Goal: Information Seeking & Learning: Learn about a topic

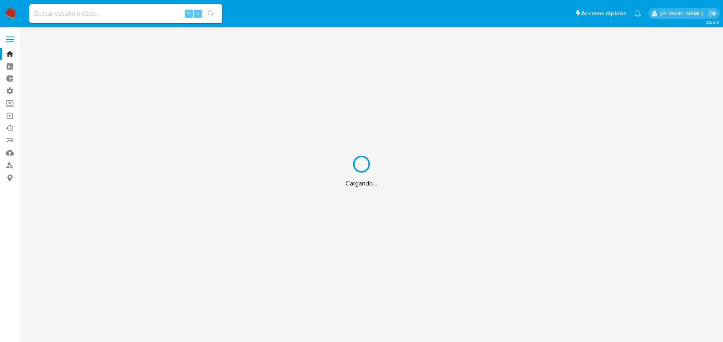
click at [121, 12] on div "Cargando..." at bounding box center [361, 171] width 723 height 342
click at [98, 14] on div "Cargando..." at bounding box center [361, 171] width 723 height 342
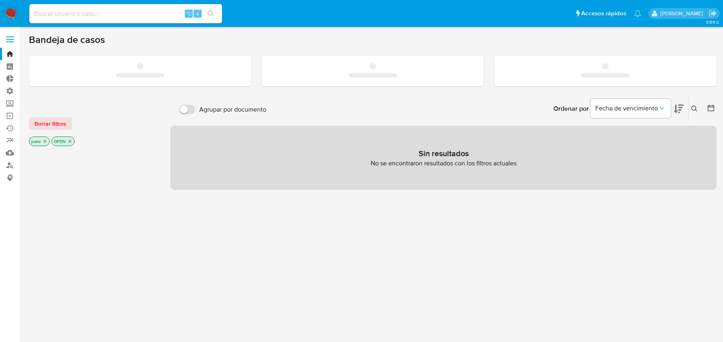
click at [98, 14] on input at bounding box center [125, 13] width 193 height 10
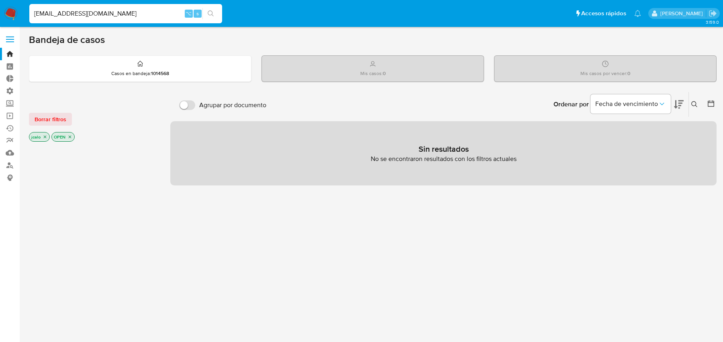
type input "[EMAIL_ADDRESS][DOMAIN_NAME]"
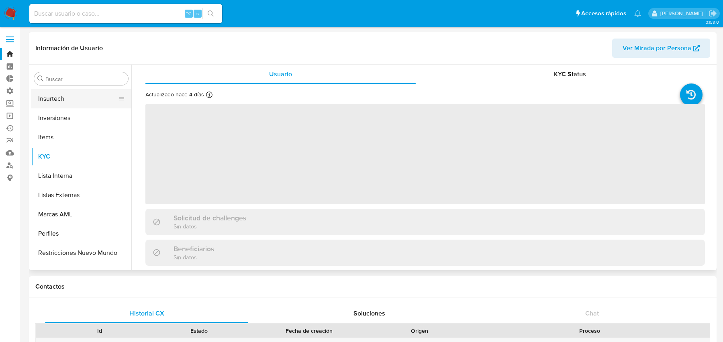
scroll to position [378, 0]
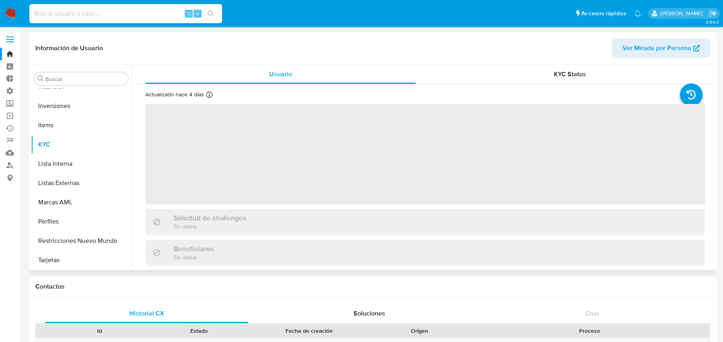
select select "10"
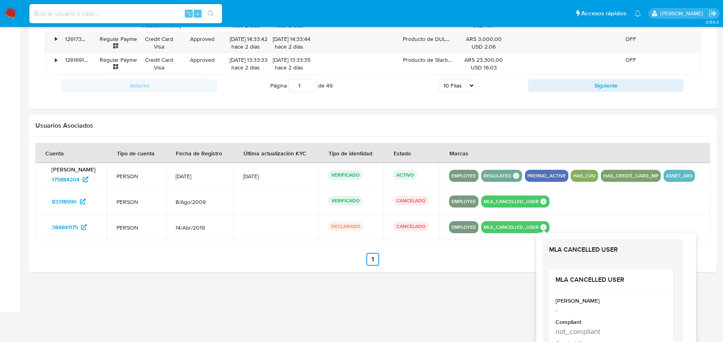
scroll to position [732, 0]
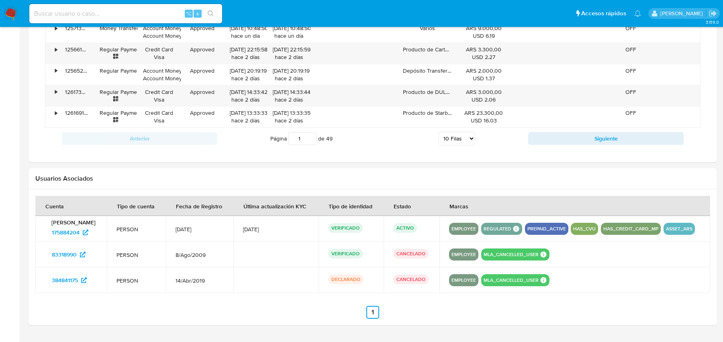
click at [617, 227] on button "HAS_CREDIT_CARD_MP" at bounding box center [631, 228] width 55 height 3
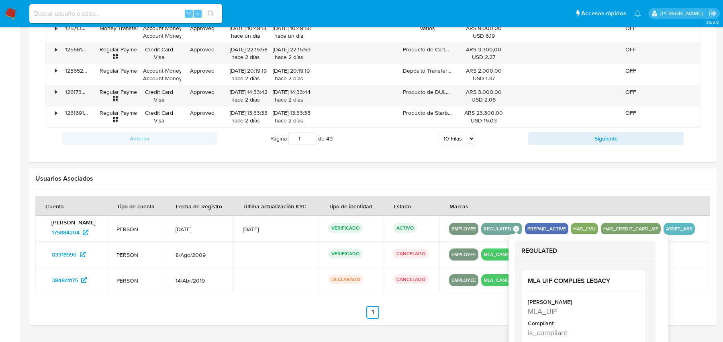
click at [466, 227] on button "EMPLOYEE" at bounding box center [464, 228] width 25 height 3
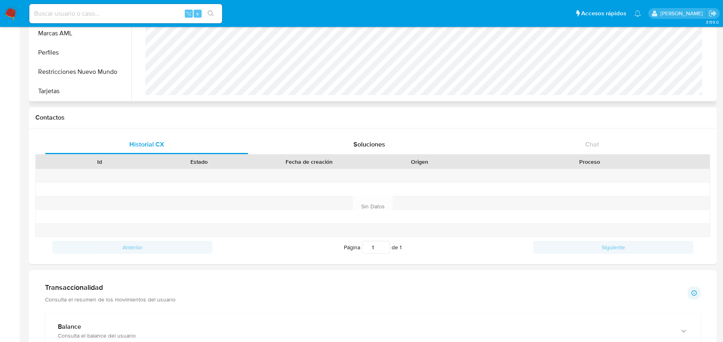
scroll to position [0, 0]
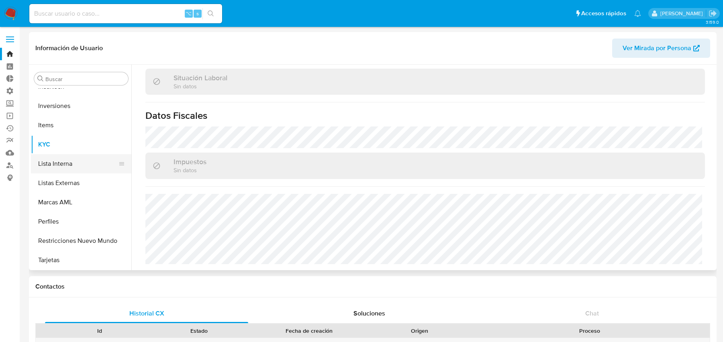
click at [98, 169] on button "Lista Interna" at bounding box center [78, 163] width 94 height 19
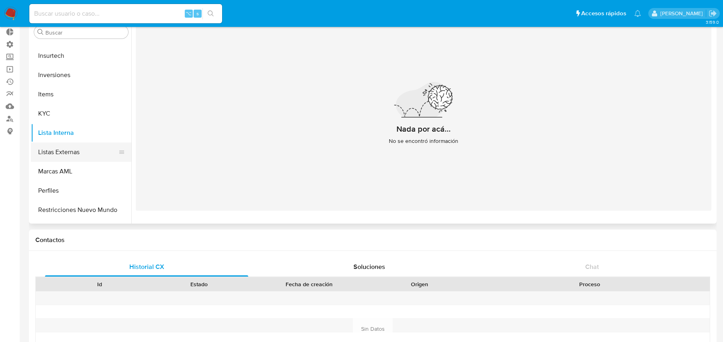
scroll to position [378, 0]
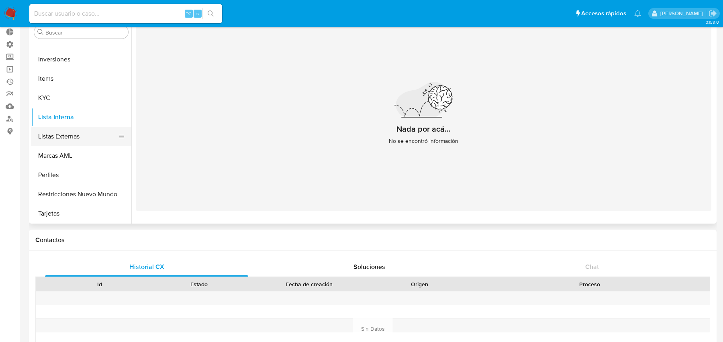
click at [86, 137] on button "Listas Externas" at bounding box center [78, 136] width 94 height 19
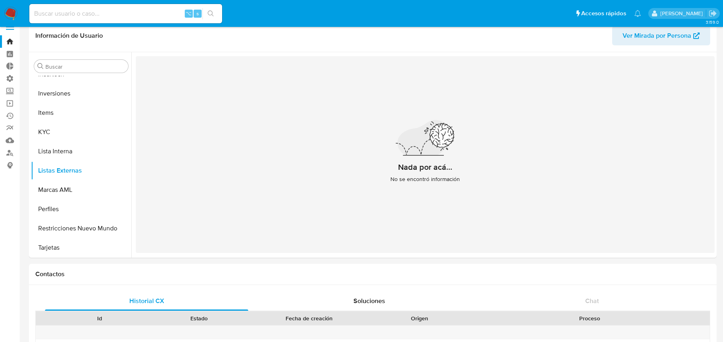
scroll to position [0, 0]
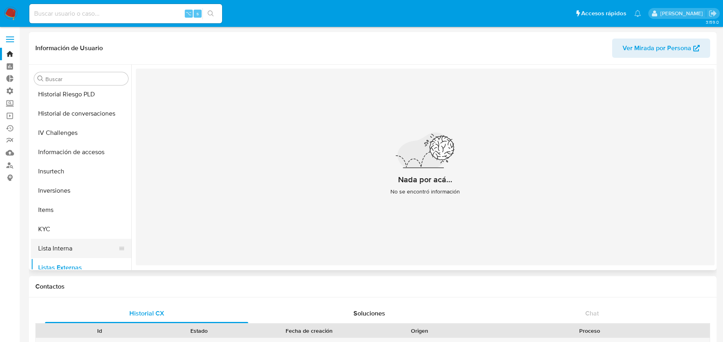
click at [85, 174] on button "Insurtech" at bounding box center [81, 171] width 100 height 19
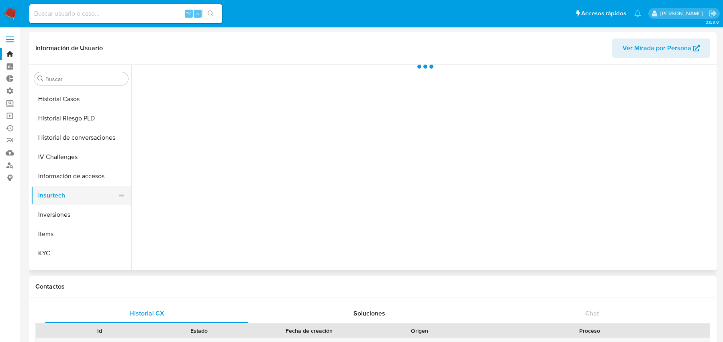
scroll to position [271, 0]
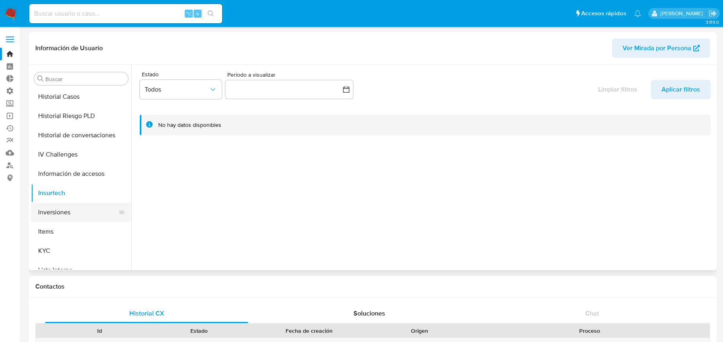
click at [74, 221] on button "Inversiones" at bounding box center [78, 212] width 94 height 19
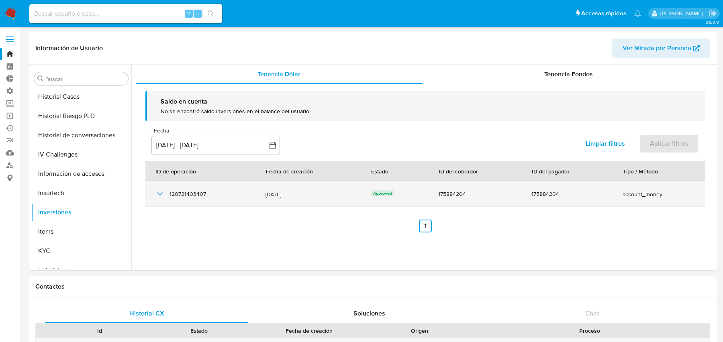
click at [158, 193] on icon "button" at bounding box center [160, 193] width 6 height 3
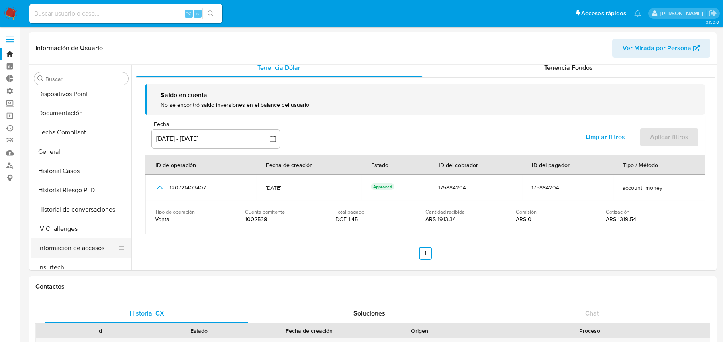
scroll to position [195, 0]
click at [438, 76] on div "Tenencia Fondos" at bounding box center [569, 67] width 293 height 19
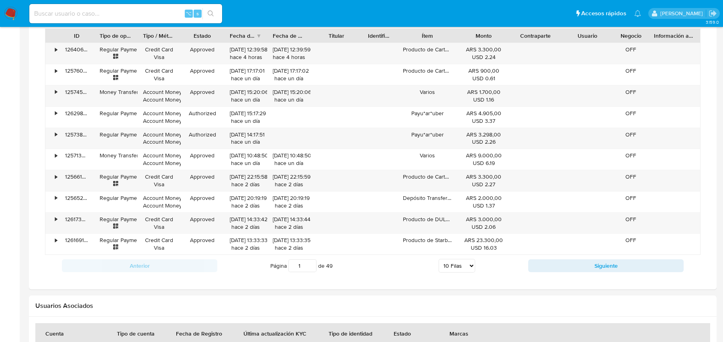
scroll to position [589, 0]
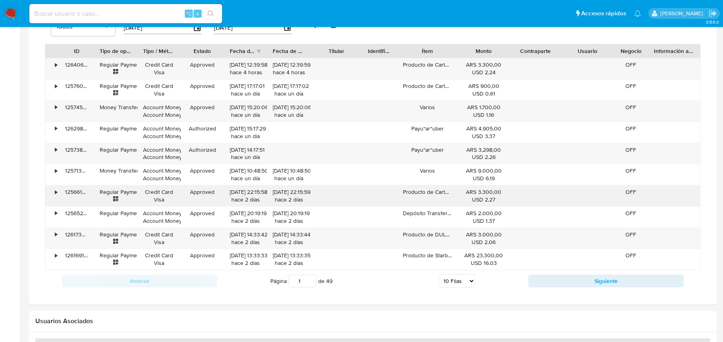
click at [58, 190] on div "•" at bounding box center [52, 196] width 14 height 21
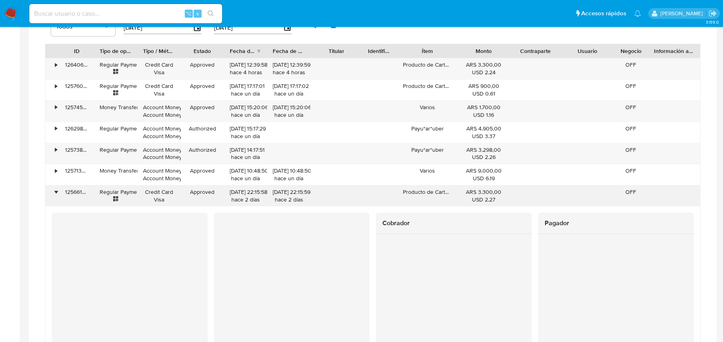
click at [57, 190] on div "•" at bounding box center [56, 192] width 2 height 8
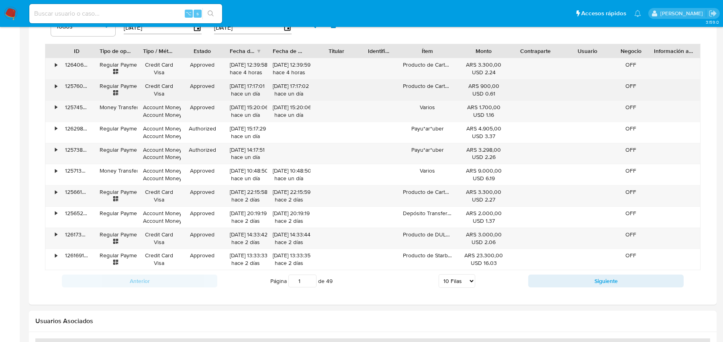
click at [54, 85] on div "•" at bounding box center [52, 90] width 14 height 21
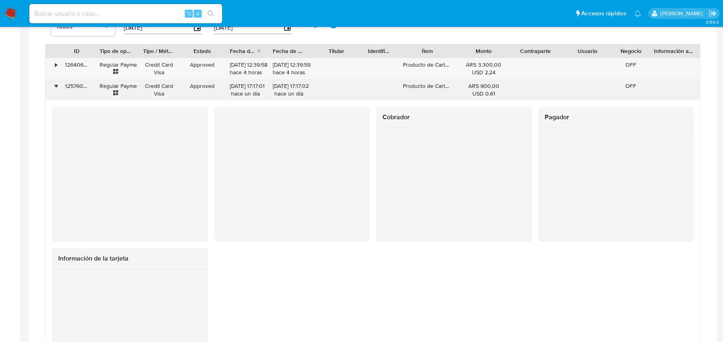
click at [52, 84] on div "•" at bounding box center [52, 90] width 14 height 21
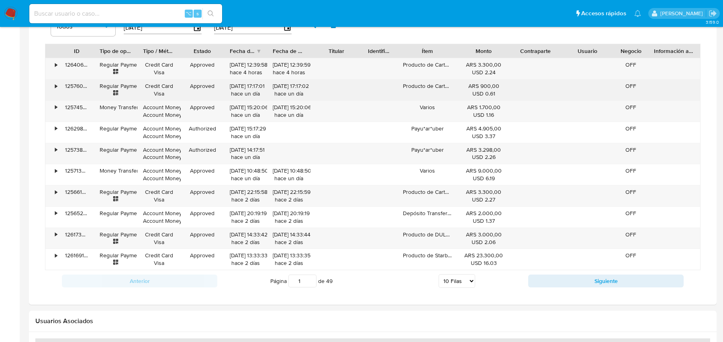
click at [53, 86] on div "•" at bounding box center [52, 90] width 14 height 21
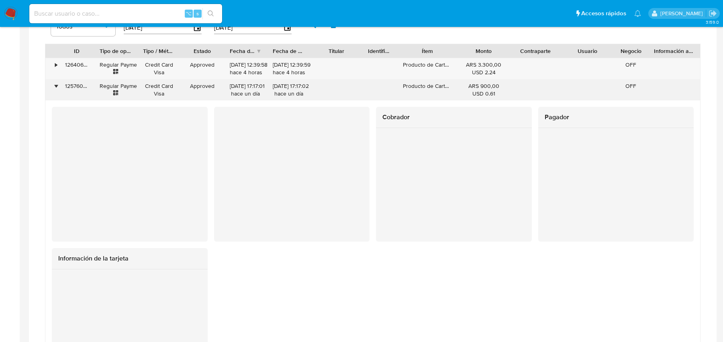
click at [53, 86] on div "•" at bounding box center [52, 90] width 14 height 21
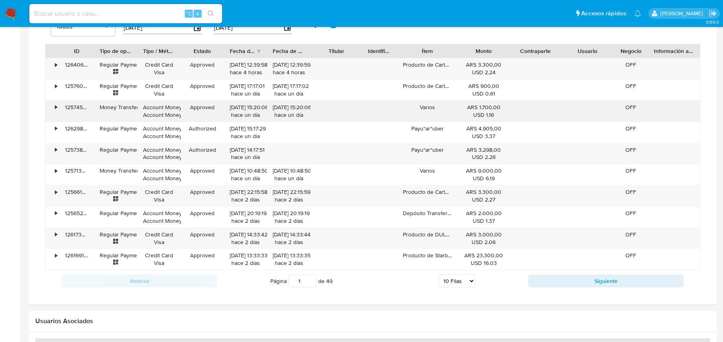
click at [54, 110] on div "•" at bounding box center [52, 111] width 14 height 21
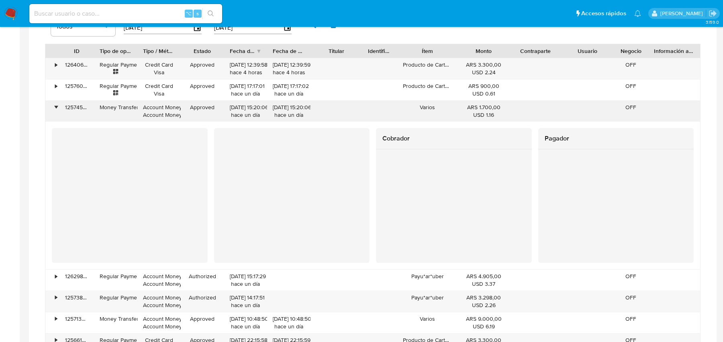
click at [54, 109] on div "•" at bounding box center [52, 111] width 14 height 21
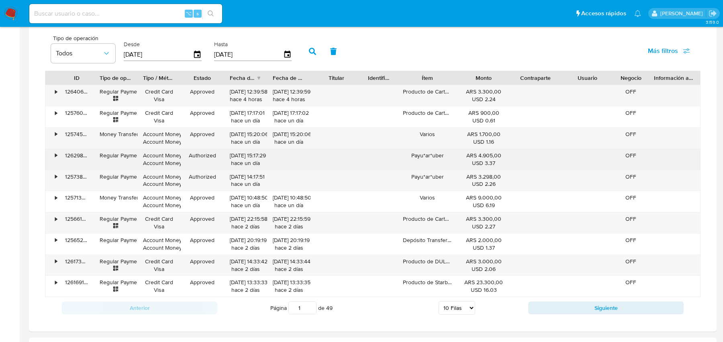
scroll to position [563, 0]
click at [55, 153] on div "•" at bounding box center [56, 156] width 2 height 8
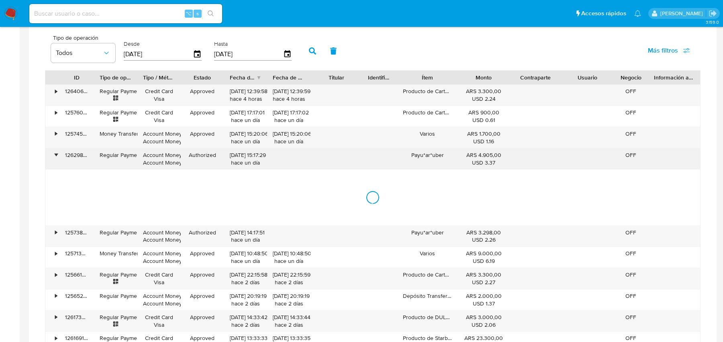
click at [55, 153] on div "•" at bounding box center [56, 156] width 2 height 8
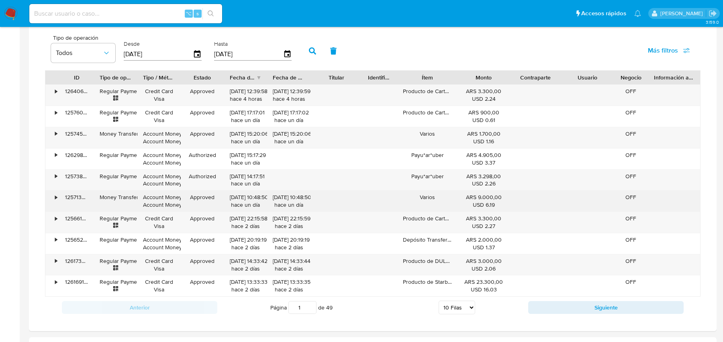
click at [59, 197] on div "•" at bounding box center [52, 201] width 14 height 21
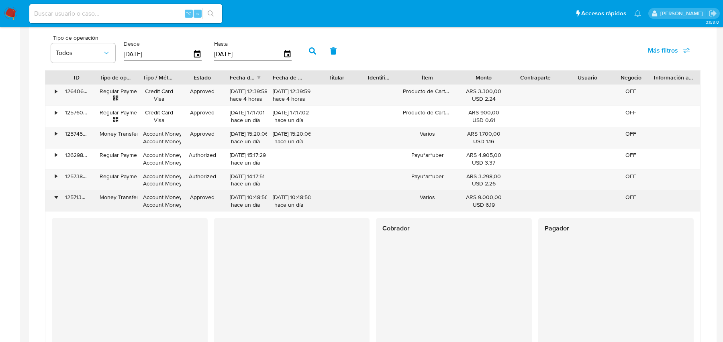
click at [59, 197] on div "•" at bounding box center [52, 201] width 14 height 21
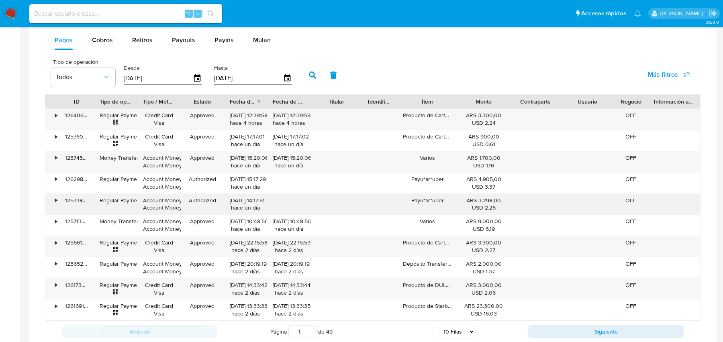
scroll to position [530, 0]
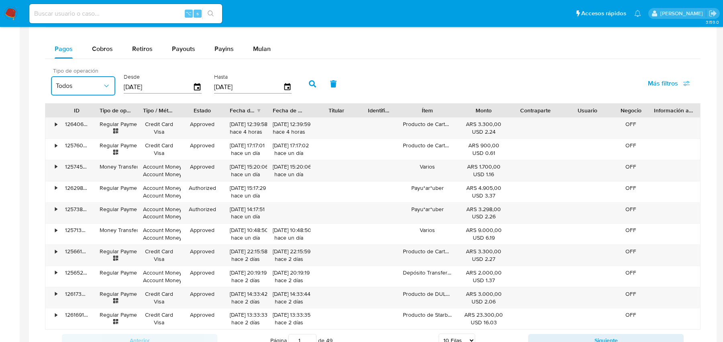
click at [92, 84] on span "Todos" at bounding box center [79, 86] width 47 height 8
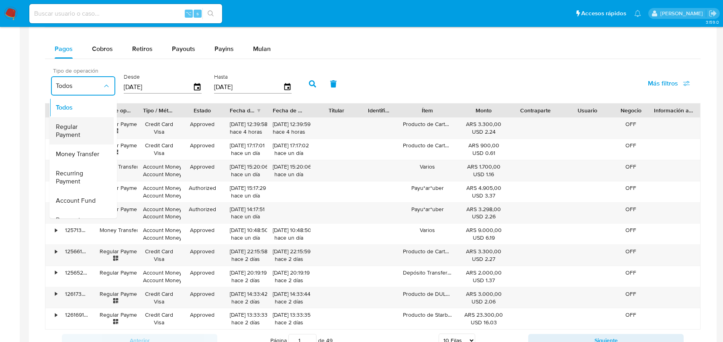
click at [72, 135] on span "Regular Payment" at bounding box center [79, 131] width 47 height 16
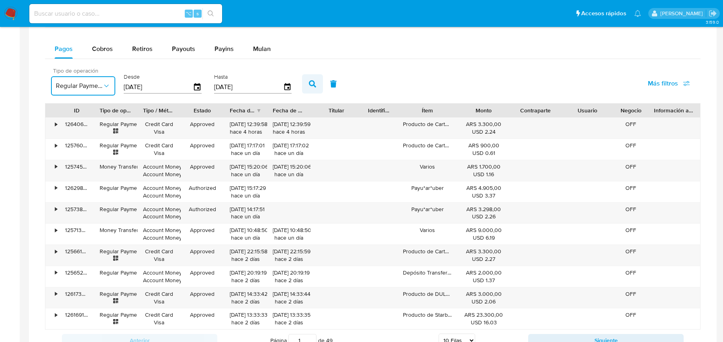
click at [303, 83] on button "button" at bounding box center [312, 83] width 21 height 19
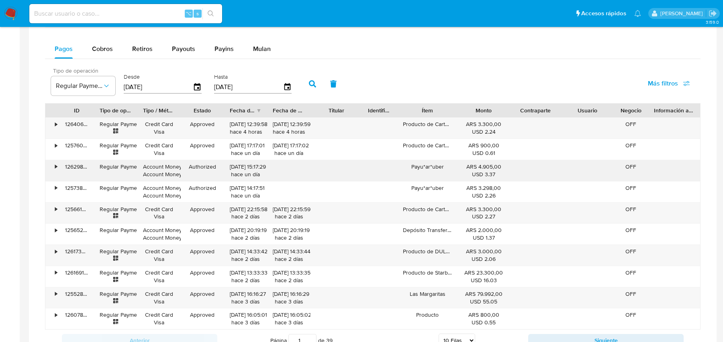
click at [56, 164] on div "•" at bounding box center [56, 167] width 2 height 8
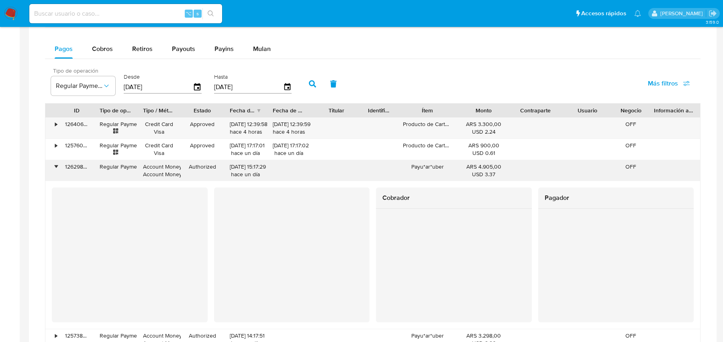
click at [56, 164] on div "•" at bounding box center [56, 167] width 2 height 8
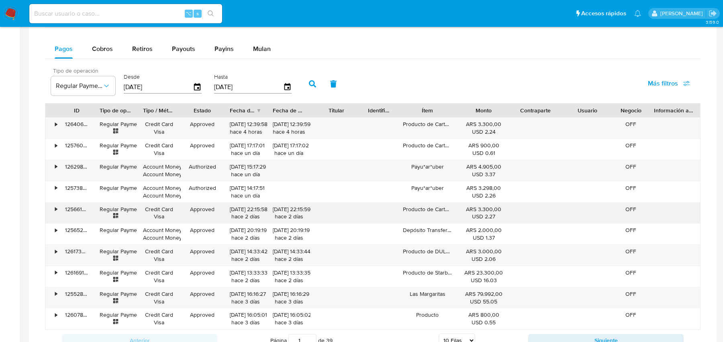
click at [56, 207] on div "•" at bounding box center [56, 210] width 2 height 8
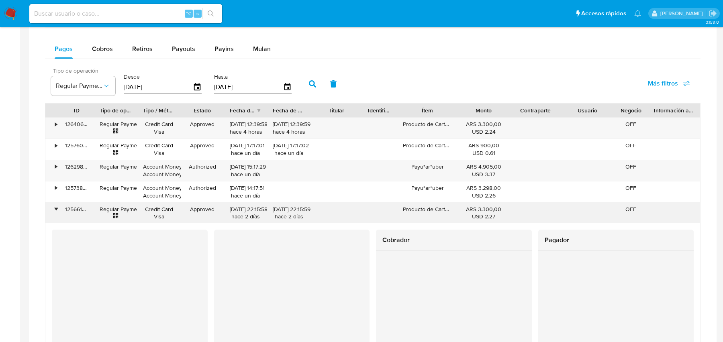
click at [56, 207] on div "•" at bounding box center [56, 210] width 2 height 8
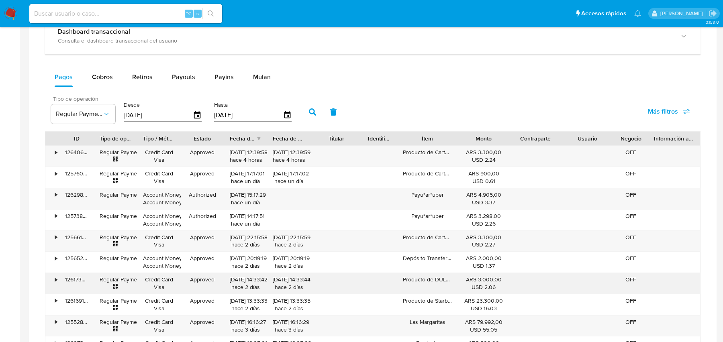
scroll to position [489, 0]
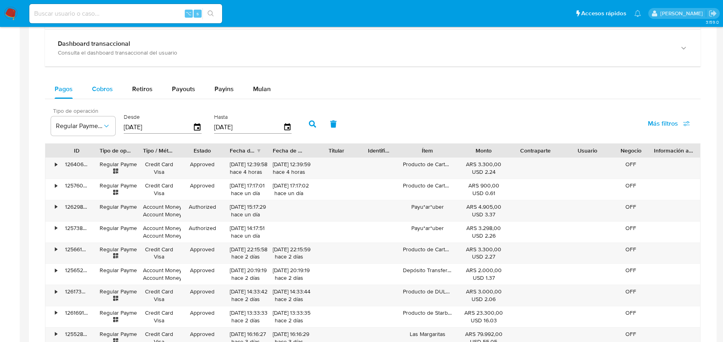
click at [102, 92] on div "Cobros" at bounding box center [102, 89] width 21 height 19
select select "10"
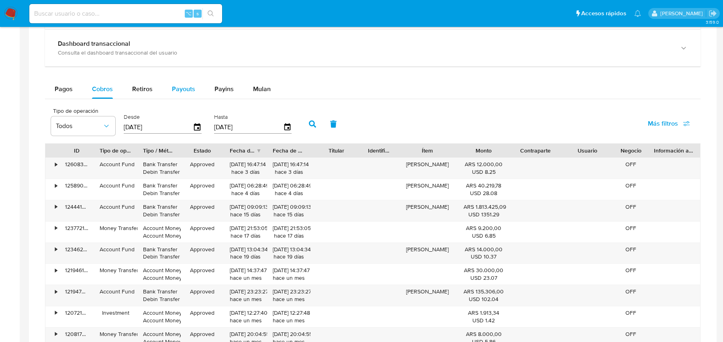
click at [179, 88] on span "Payouts" at bounding box center [183, 88] width 23 height 9
select select "10"
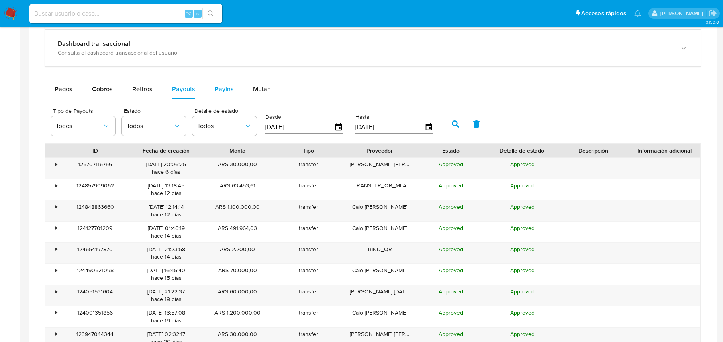
click at [219, 92] on div "Payins" at bounding box center [224, 89] width 19 height 19
select select "10"
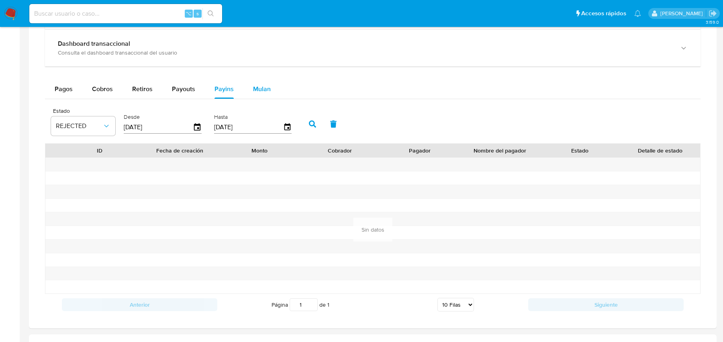
click at [246, 89] on button "Mulan" at bounding box center [262, 89] width 37 height 19
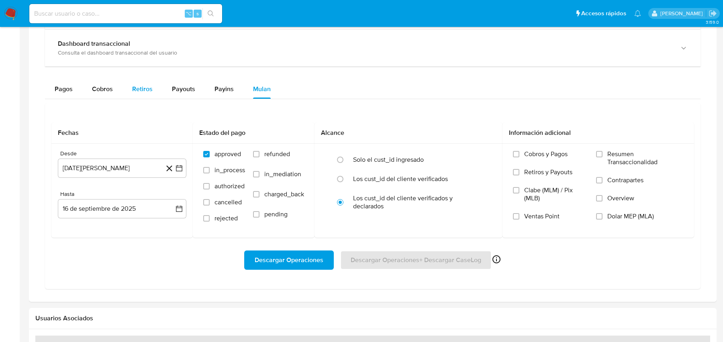
click at [155, 90] on button "Retiros" at bounding box center [143, 89] width 40 height 19
select select "10"
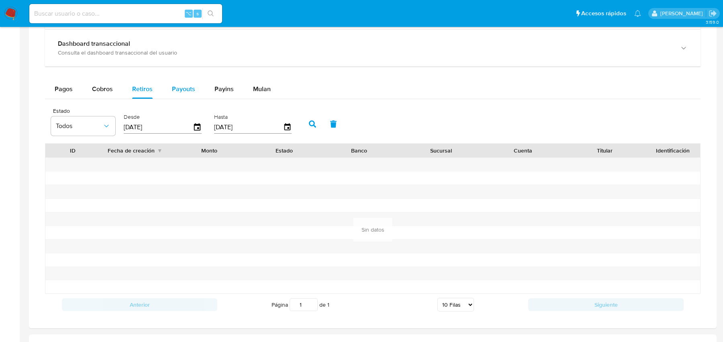
click at [177, 89] on span "Payouts" at bounding box center [183, 88] width 23 height 9
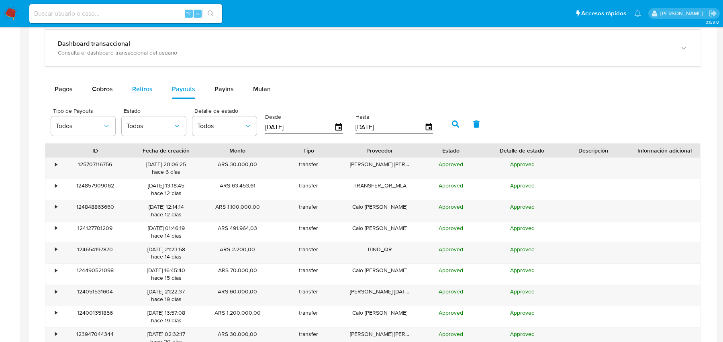
click at [140, 86] on span "Retiros" at bounding box center [142, 88] width 20 height 9
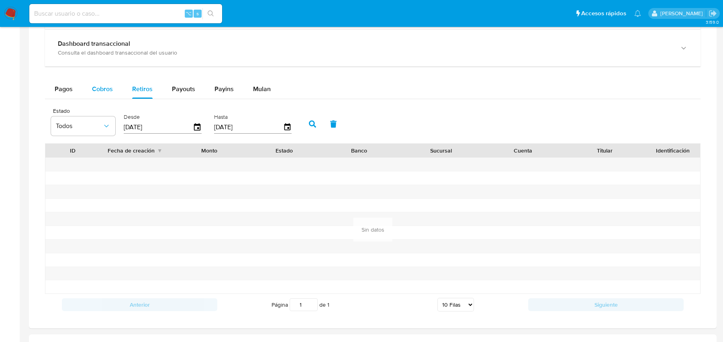
click at [112, 86] on span "Cobros" at bounding box center [102, 88] width 21 height 9
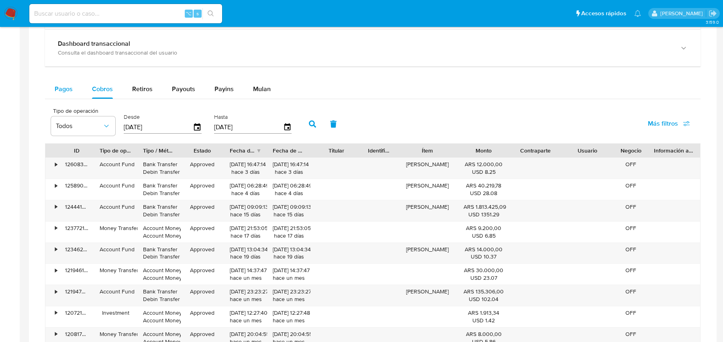
click at [72, 90] on span "Pagos" at bounding box center [64, 88] width 18 height 9
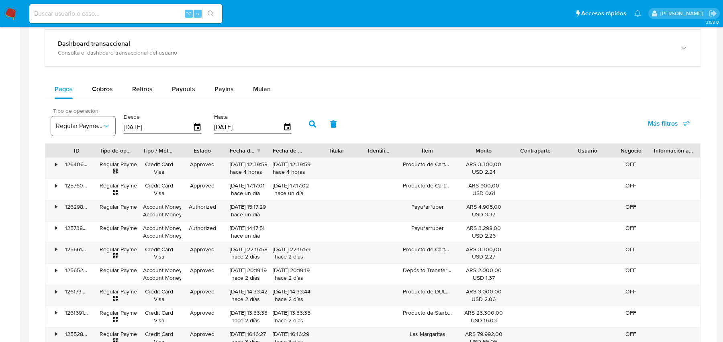
click at [82, 124] on span "Regular Payment" at bounding box center [79, 126] width 47 height 8
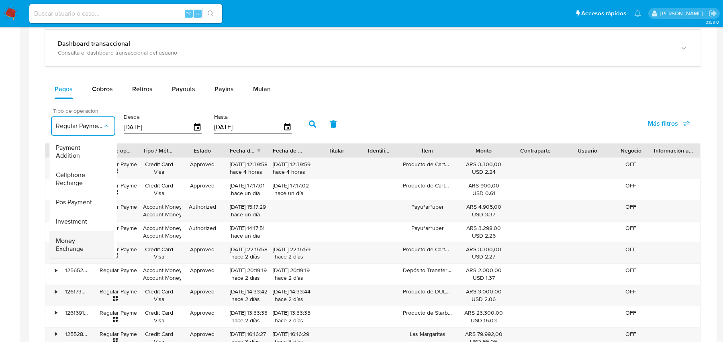
scroll to position [0, 0]
click at [82, 149] on div "Todos" at bounding box center [79, 147] width 47 height 19
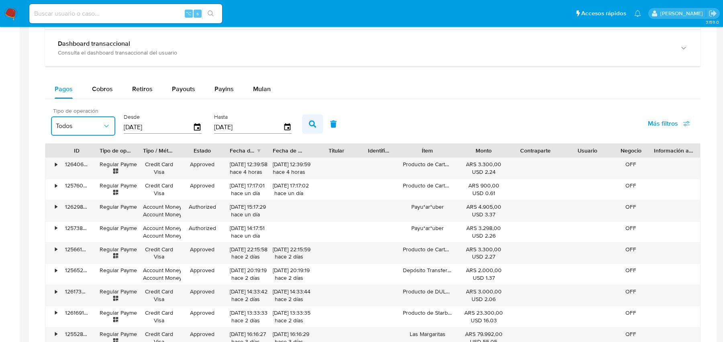
click at [315, 120] on button "button" at bounding box center [312, 124] width 21 height 19
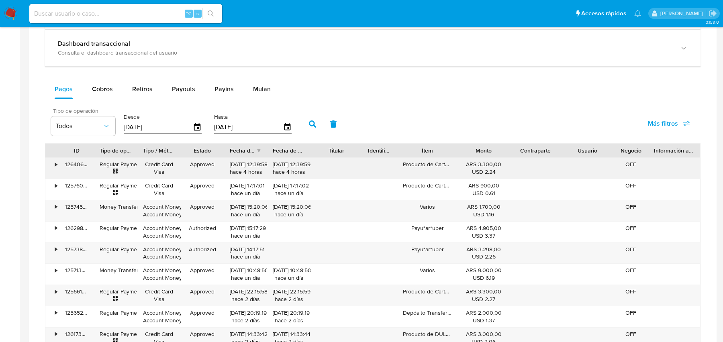
click at [61, 164] on div "126406391282" at bounding box center [76, 168] width 35 height 21
click at [59, 162] on div "126406391282" at bounding box center [76, 168] width 35 height 21
click at [56, 161] on div "•" at bounding box center [56, 165] width 2 height 8
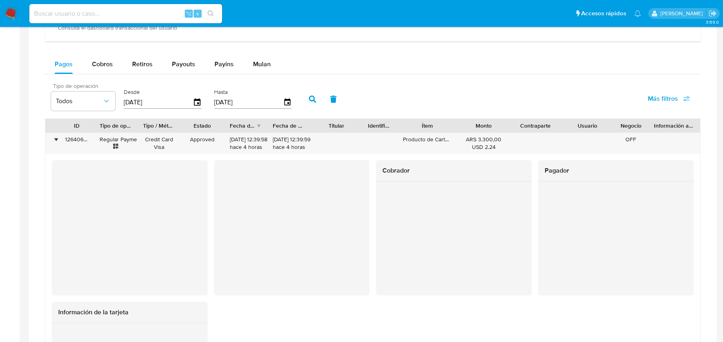
scroll to position [513, 0]
click at [55, 138] on div "•" at bounding box center [56, 141] width 2 height 8
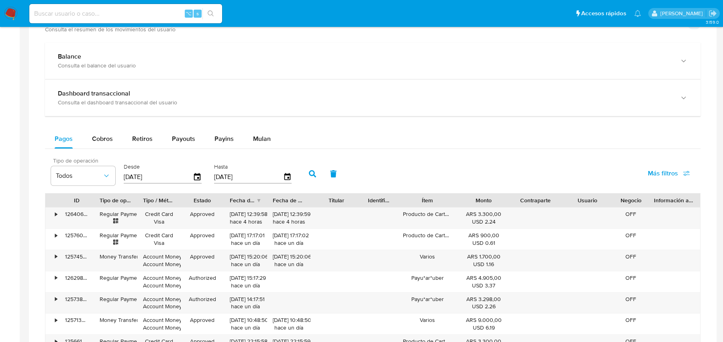
scroll to position [438, 0]
click at [98, 100] on div "Consulta el dashboard transaccional del usuario" at bounding box center [365, 103] width 614 height 7
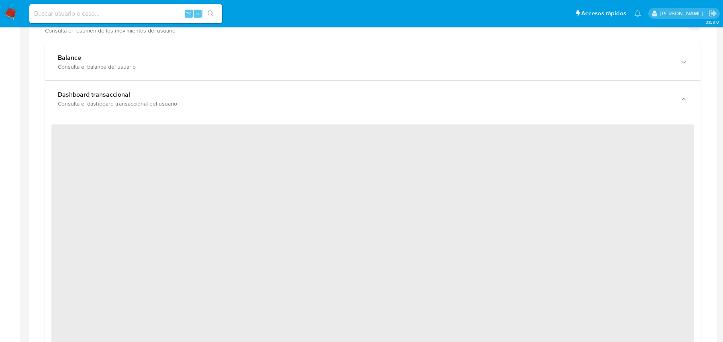
click at [98, 100] on div "Consulta el dashboard transaccional del usuario" at bounding box center [365, 103] width 614 height 7
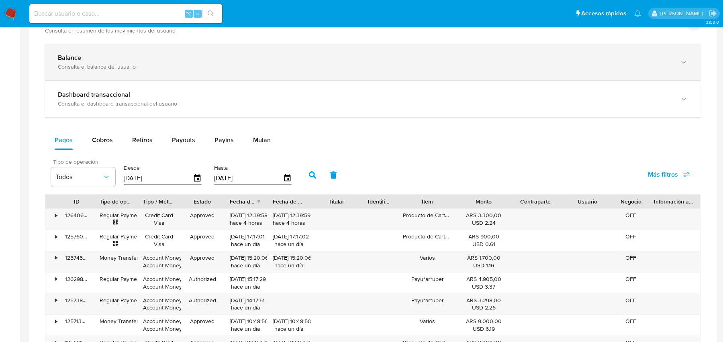
click at [109, 69] on div "Balance Consulta el balance del usuario" at bounding box center [373, 62] width 656 height 37
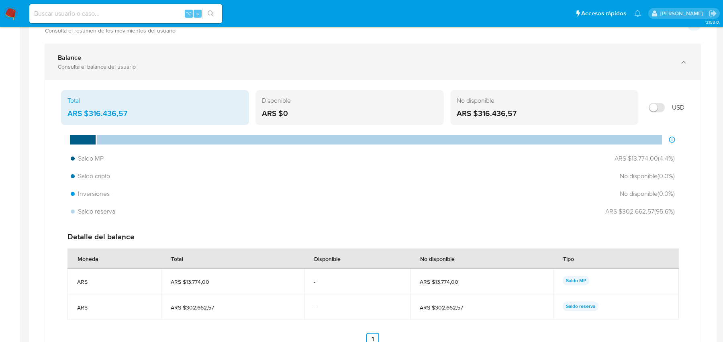
click at [109, 69] on div "Balance Consulta el balance del usuario" at bounding box center [373, 62] width 656 height 37
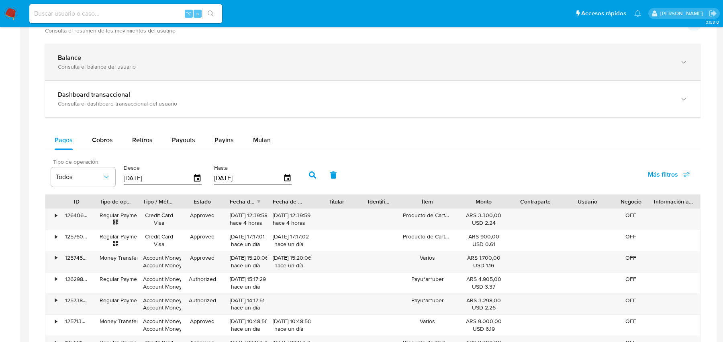
click at [109, 69] on div "Balance Consulta el balance del usuario" at bounding box center [373, 62] width 656 height 37
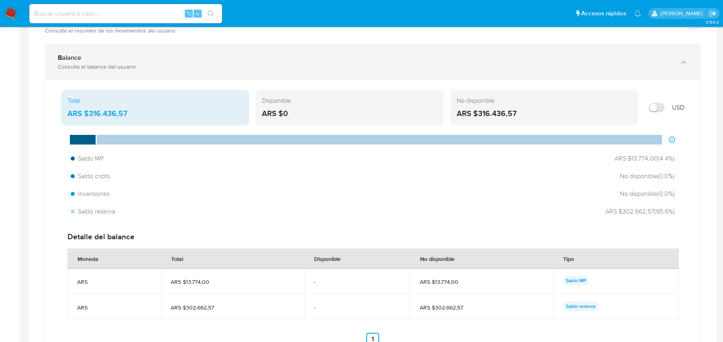
click at [109, 69] on div "Balance Consulta el balance del usuario" at bounding box center [373, 62] width 656 height 37
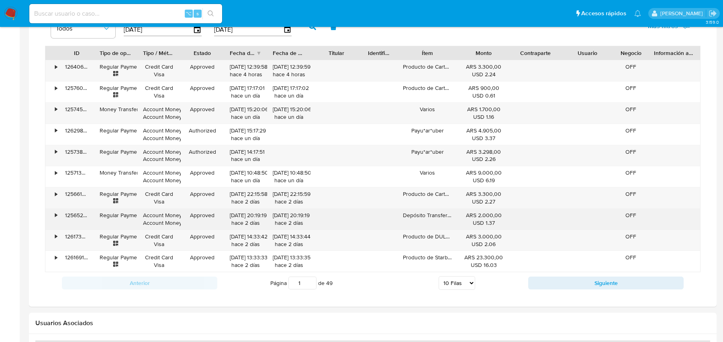
scroll to position [599, 0]
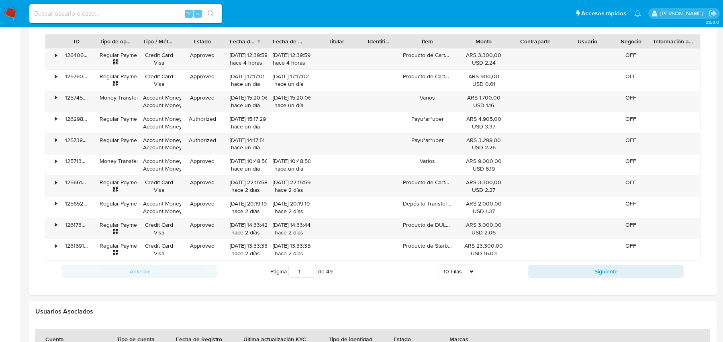
click at [597, 274] on div "Anterior Página 1 de 49 5 Filas 10 Filas 20 Filas 25 Filas 50 Filas 100 Filas S…" at bounding box center [373, 272] width 656 height 22
click at [599, 269] on button "Siguiente" at bounding box center [606, 271] width 156 height 13
type input "2"
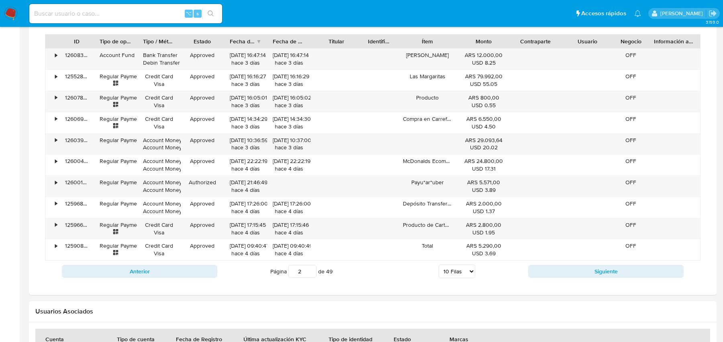
scroll to position [547, 0]
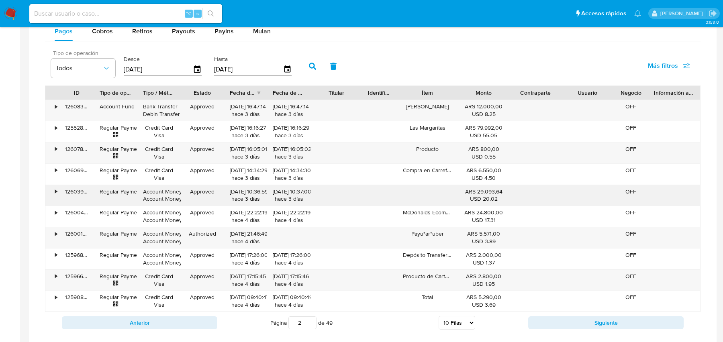
click at [51, 190] on div "•" at bounding box center [52, 195] width 14 height 21
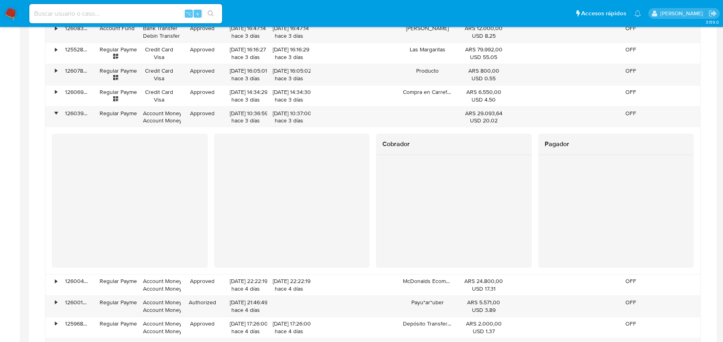
scroll to position [623, 0]
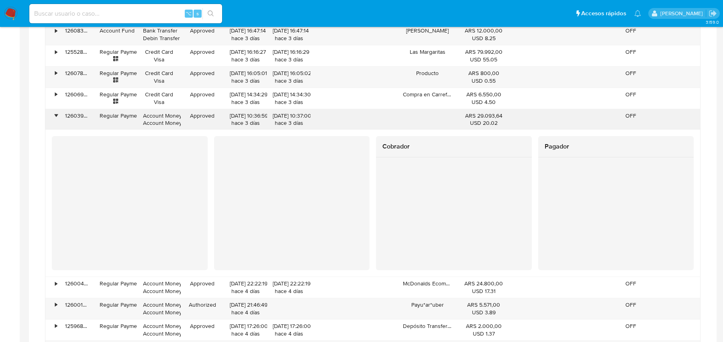
click at [59, 120] on div "• 126039696902 Regular Payment Account Money Account Money Approved [DATE] 10:3…" at bounding box center [372, 119] width 655 height 21
click at [59, 118] on div "•" at bounding box center [52, 119] width 14 height 21
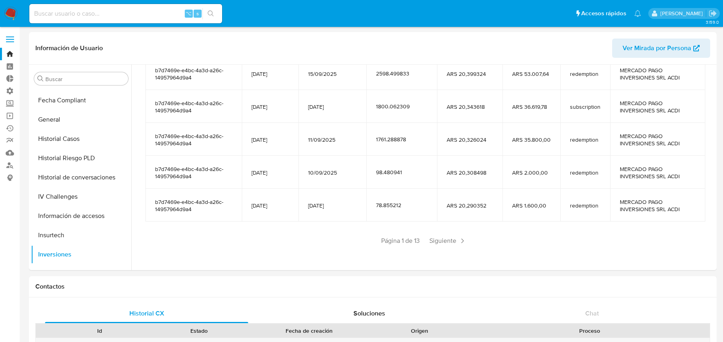
scroll to position [0, 0]
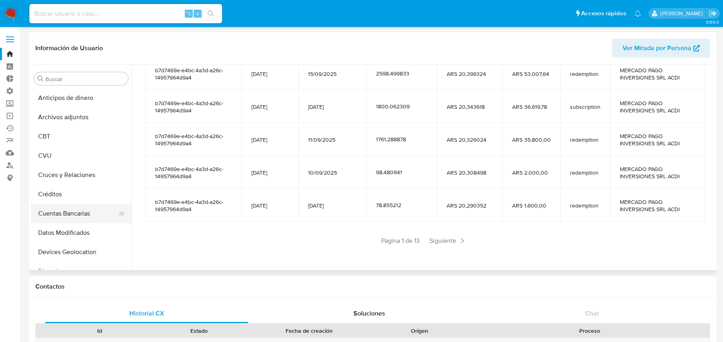
click at [64, 221] on button "Cuentas Bancarias" at bounding box center [78, 213] width 94 height 19
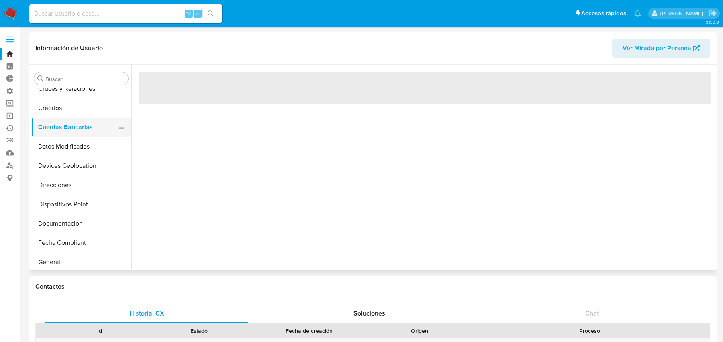
scroll to position [91, 0]
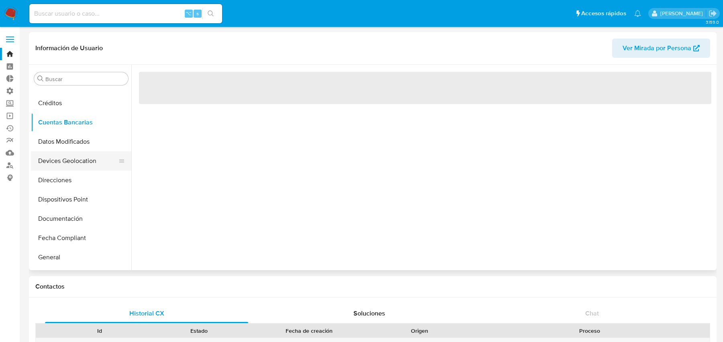
click at [70, 163] on button "Devices Geolocation" at bounding box center [78, 161] width 94 height 19
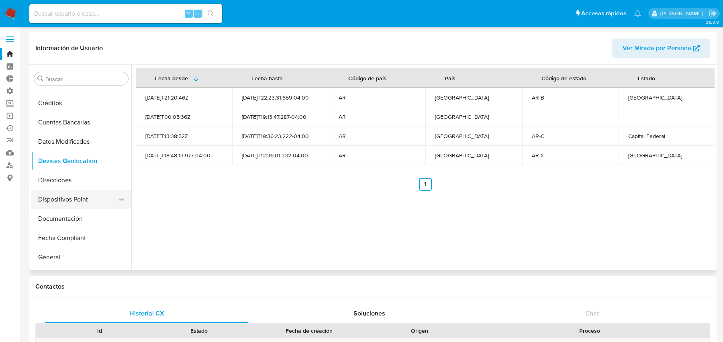
click at [74, 192] on button "Dispositivos Point" at bounding box center [78, 199] width 94 height 19
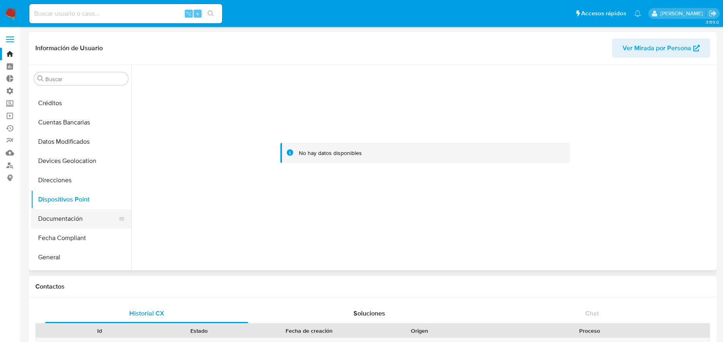
click at [68, 226] on button "Documentación" at bounding box center [78, 218] width 94 height 19
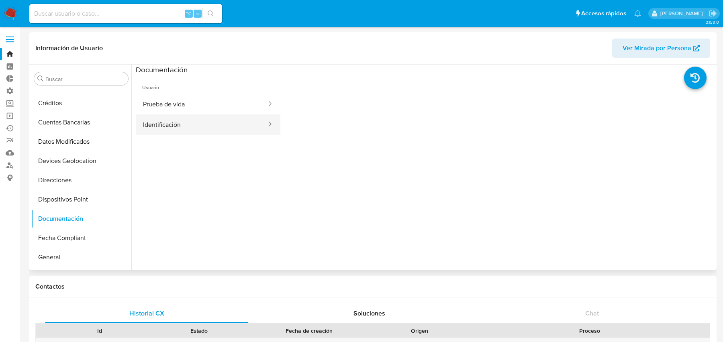
click at [198, 123] on button "Identificación" at bounding box center [202, 125] width 132 height 20
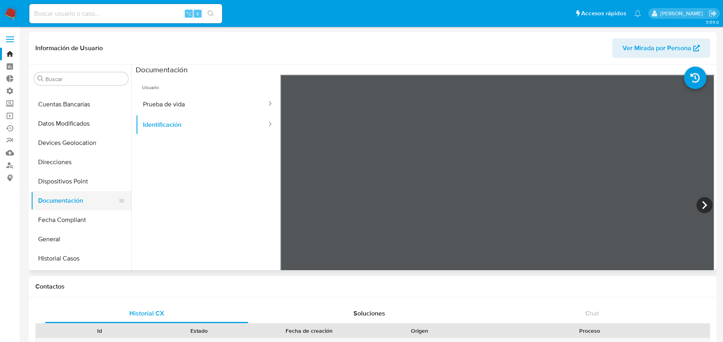
scroll to position [113, 0]
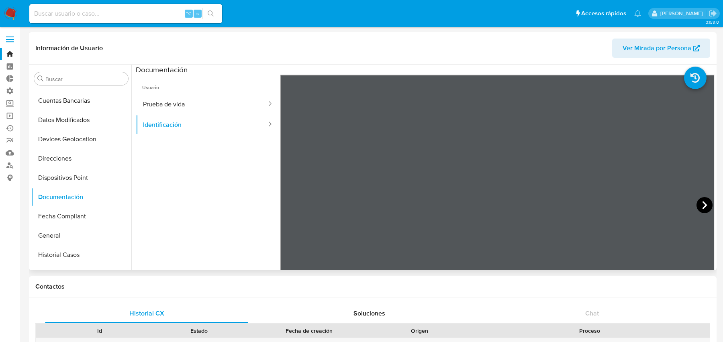
click at [701, 200] on icon at bounding box center [705, 205] width 16 height 16
click at [175, 113] on button "Prueba de vida" at bounding box center [202, 104] width 132 height 20
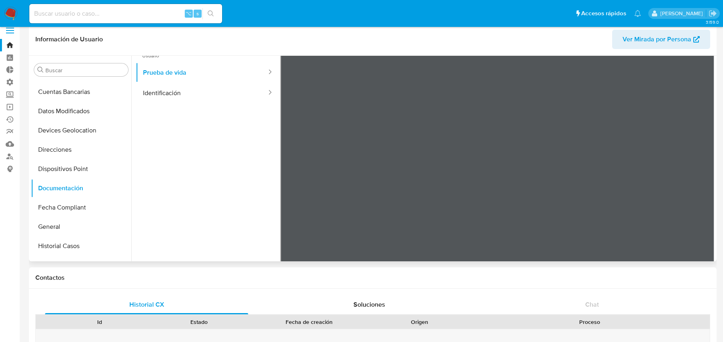
scroll to position [28, 0]
click at [35, 125] on div "Buscar Anticipos de dinero Archivos adjuntos CBT CVU Cruces y Relaciones Crédit…" at bounding box center [373, 159] width 684 height 206
click at [577, 43] on div "Información de Usuario Ver Mirada por Persona Buscar Anticipos de dinero Archiv…" at bounding box center [373, 142] width 688 height 238
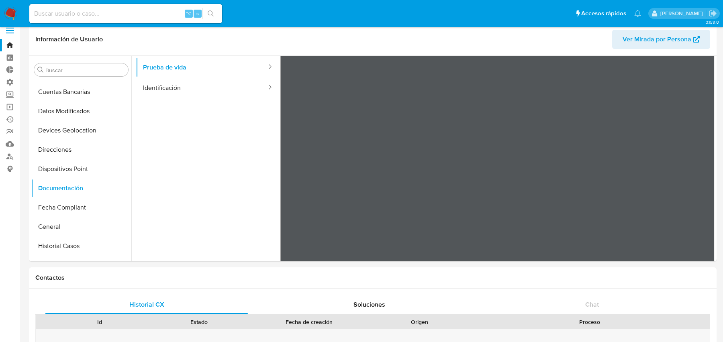
click at [55, 227] on button "General" at bounding box center [78, 226] width 94 height 19
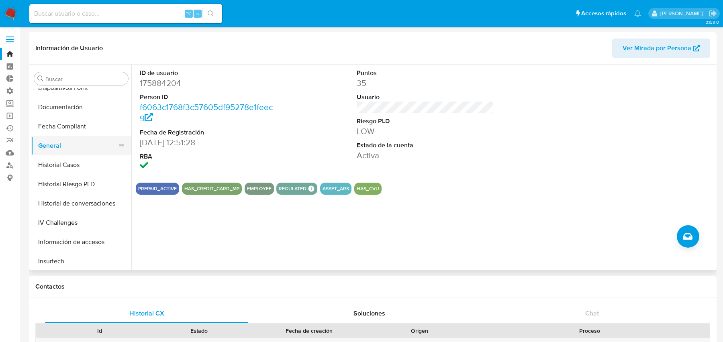
scroll to position [189, 0]
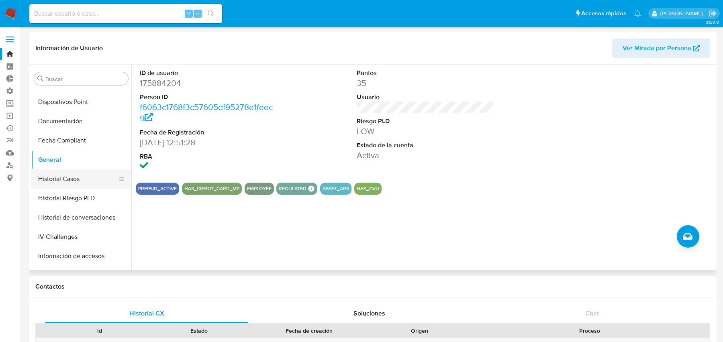
click at [71, 180] on button "Historial Casos" at bounding box center [78, 179] width 94 height 19
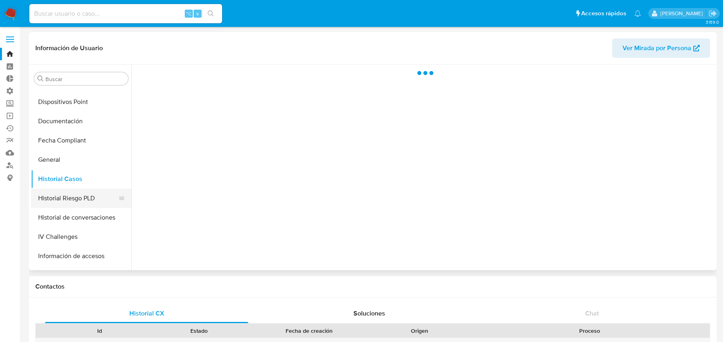
click at [57, 200] on button "Historial Riesgo PLD" at bounding box center [78, 198] width 94 height 19
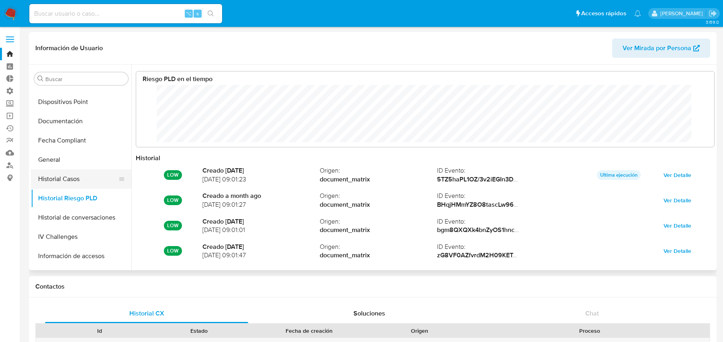
scroll to position [60, 563]
click at [51, 217] on button "Historial de conversaciones" at bounding box center [78, 217] width 94 height 19
